Goal: Task Accomplishment & Management: Use online tool/utility

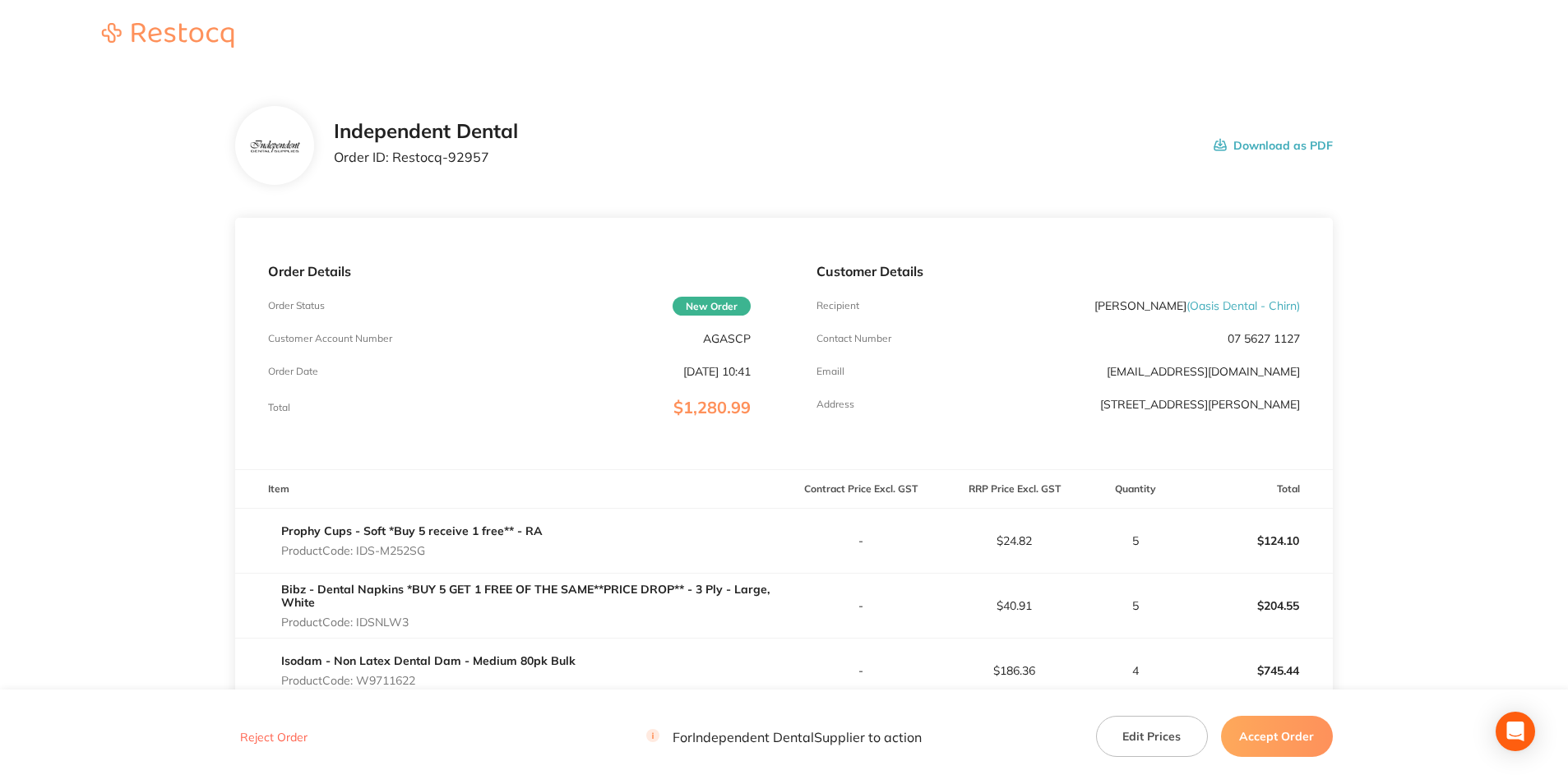
click at [1288, 724] on button "Accept Order" at bounding box center [1277, 736] width 112 height 41
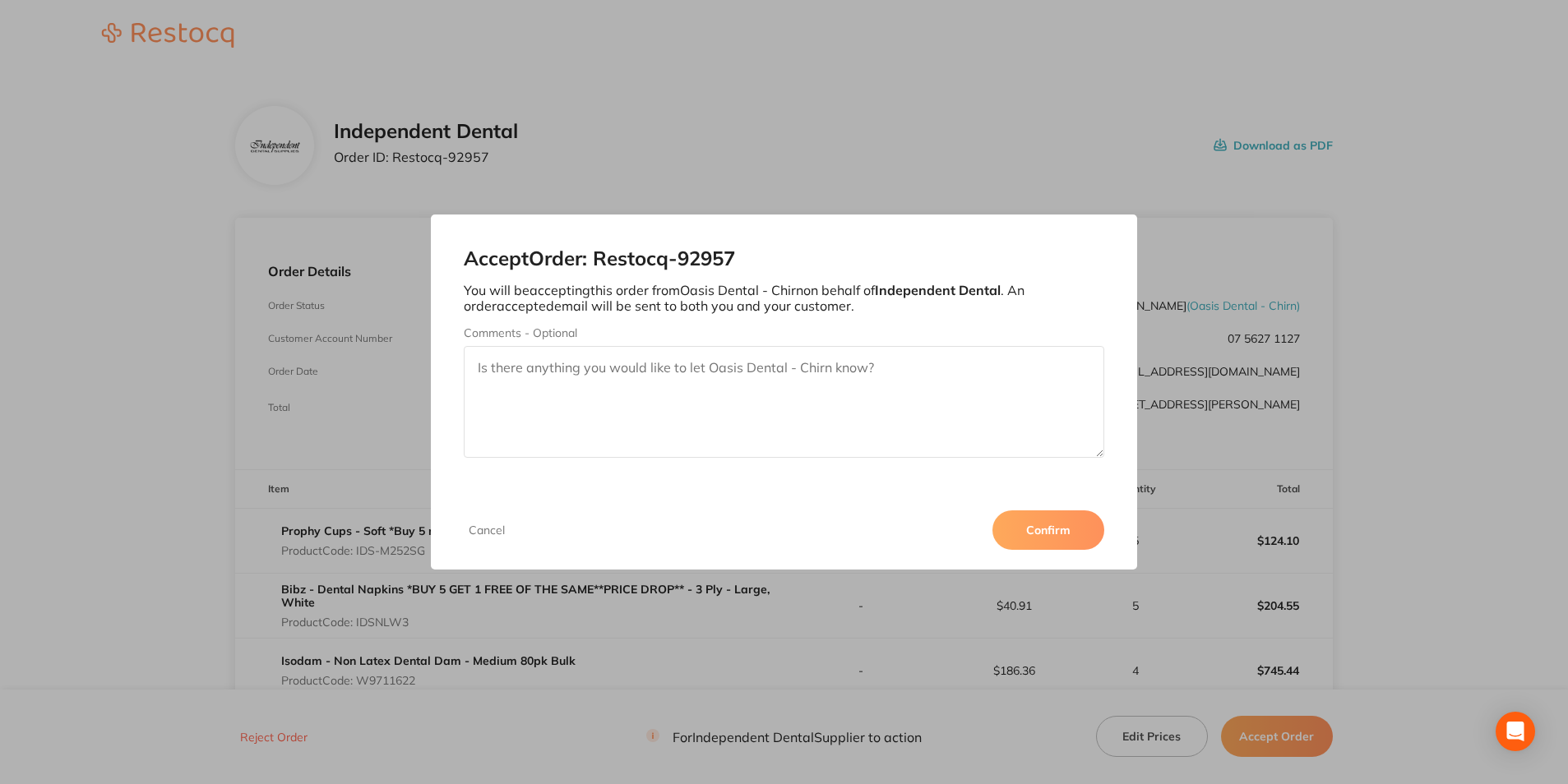
drag, startPoint x: 1051, startPoint y: 527, endPoint x: 945, endPoint y: 455, distance: 128.1
click at [1051, 526] on button "Confirm" at bounding box center [1048, 529] width 112 height 39
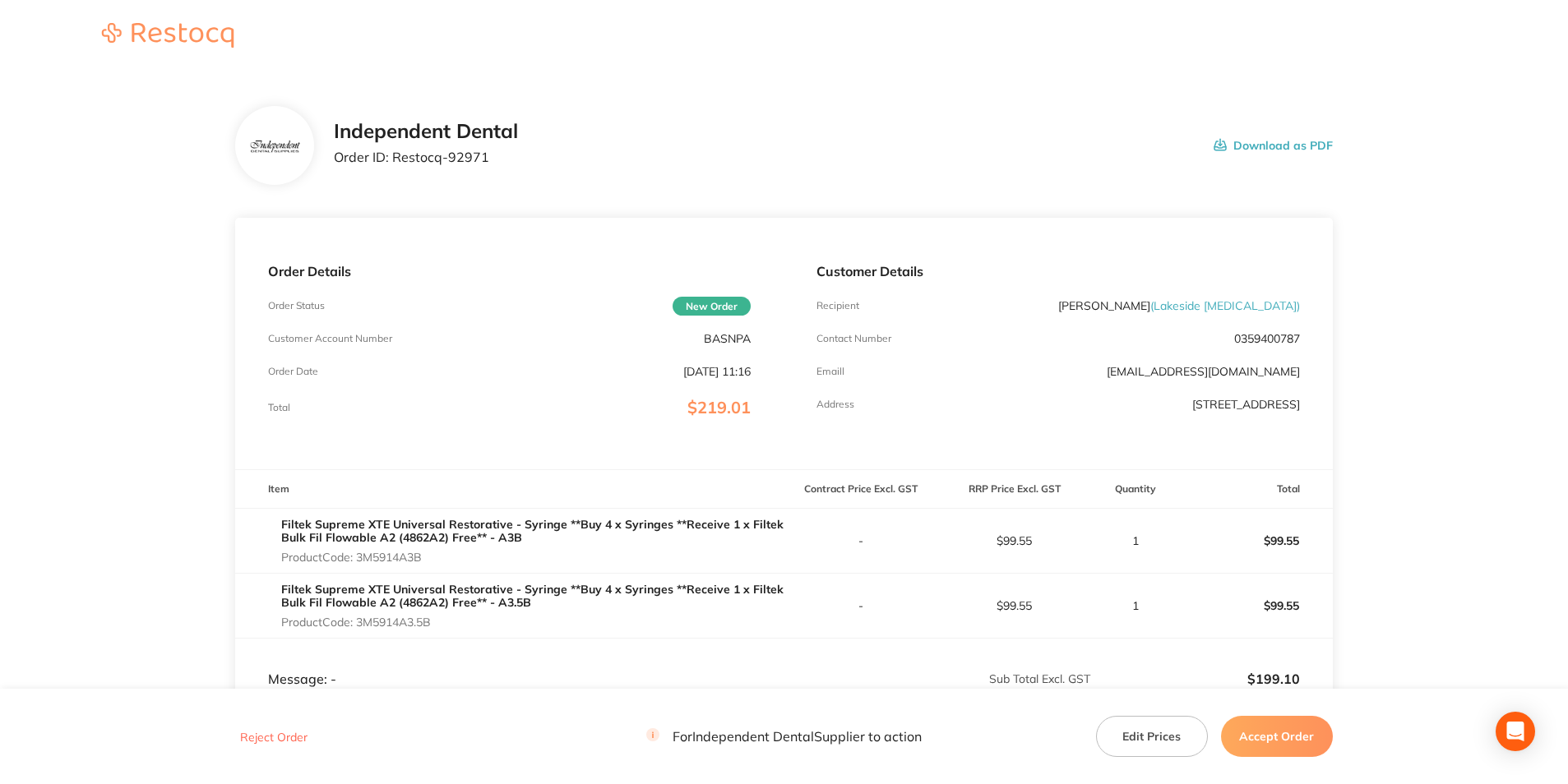
click at [1296, 741] on button "Accept Order" at bounding box center [1277, 736] width 112 height 41
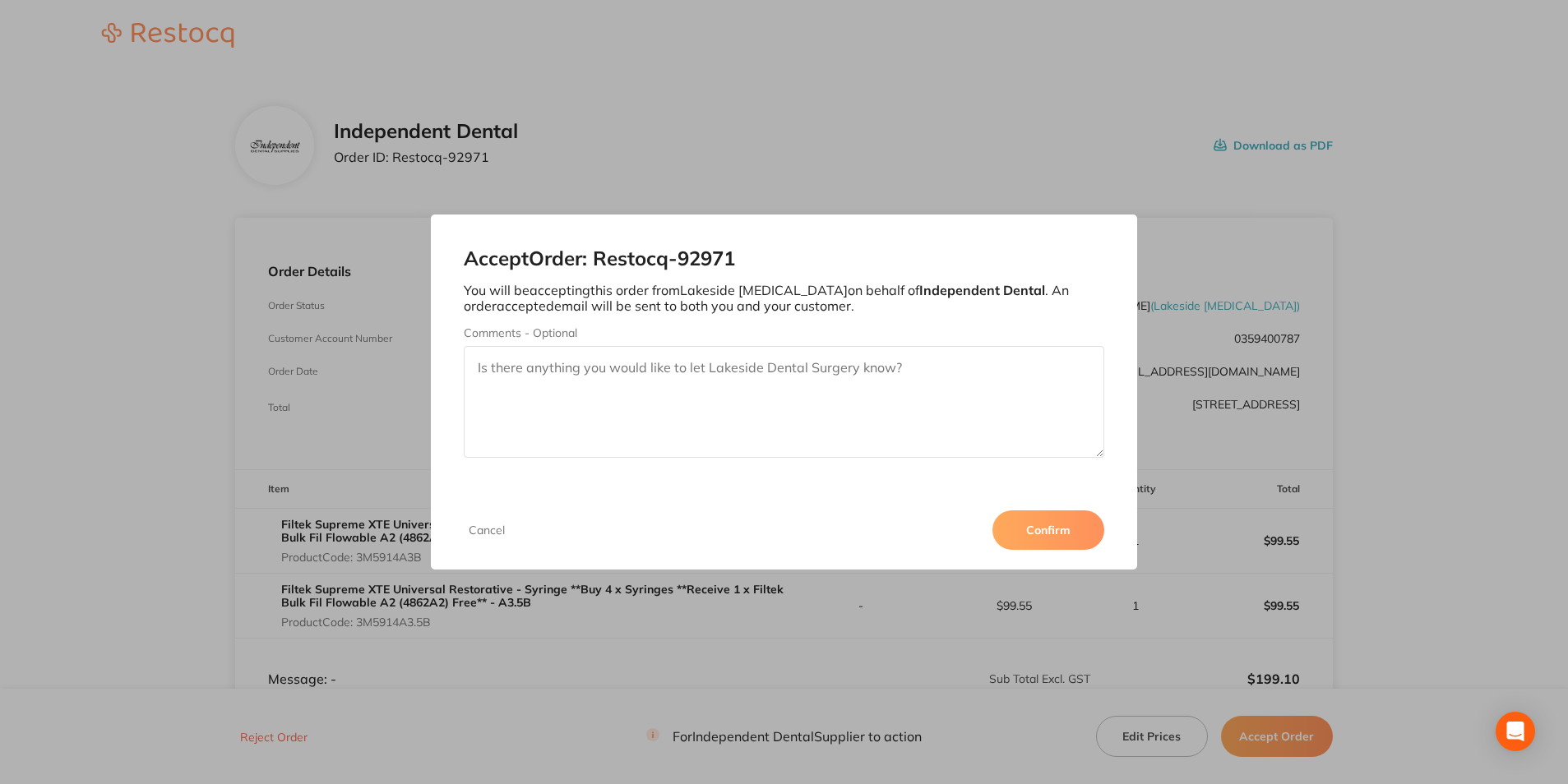
click at [1054, 514] on button "Confirm" at bounding box center [1048, 529] width 112 height 39
